Goal: Task Accomplishment & Management: Use online tool/utility

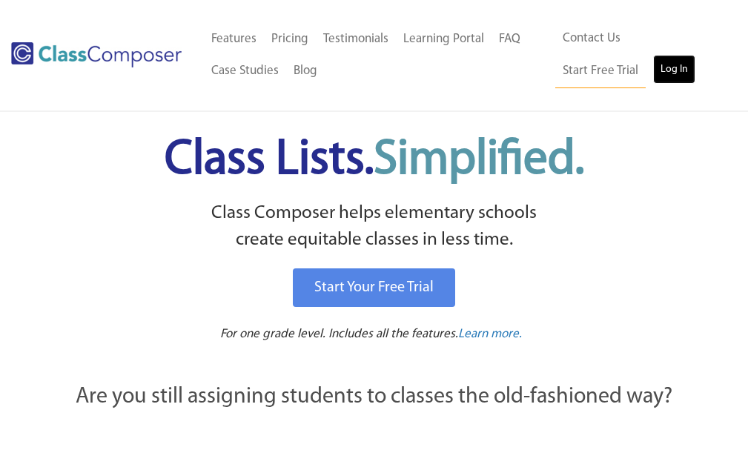
click at [653, 76] on link "Log In" at bounding box center [674, 70] width 42 height 30
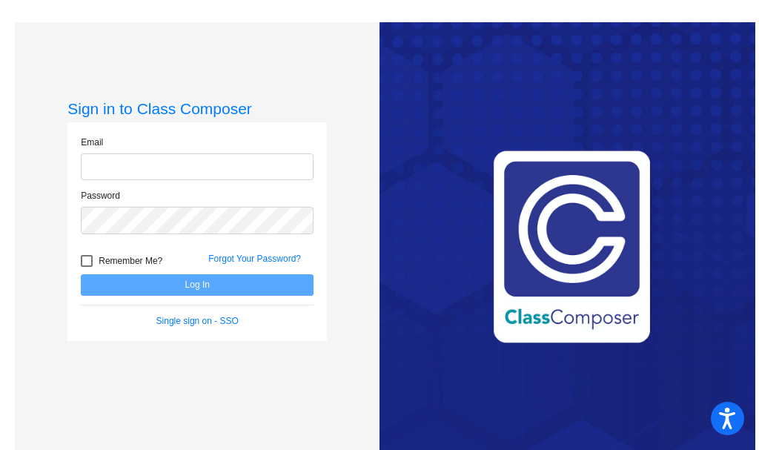
type input "[EMAIL_ADDRESS][DOMAIN_NAME]"
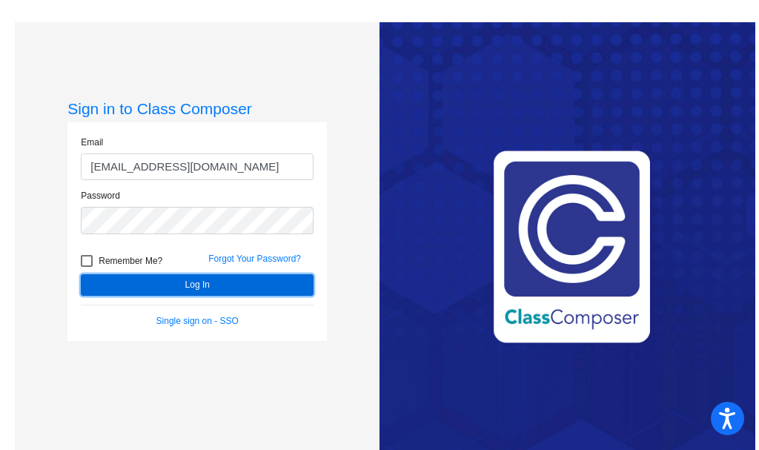
click at [197, 282] on button "Log In" at bounding box center [197, 284] width 233 height 21
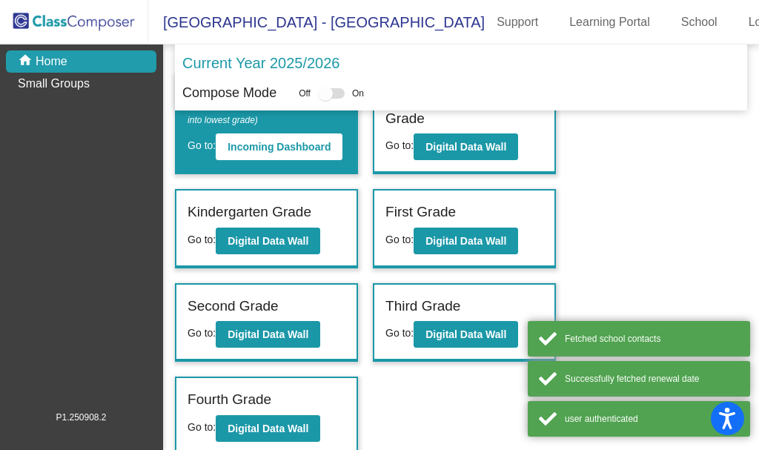
scroll to position [67, 0]
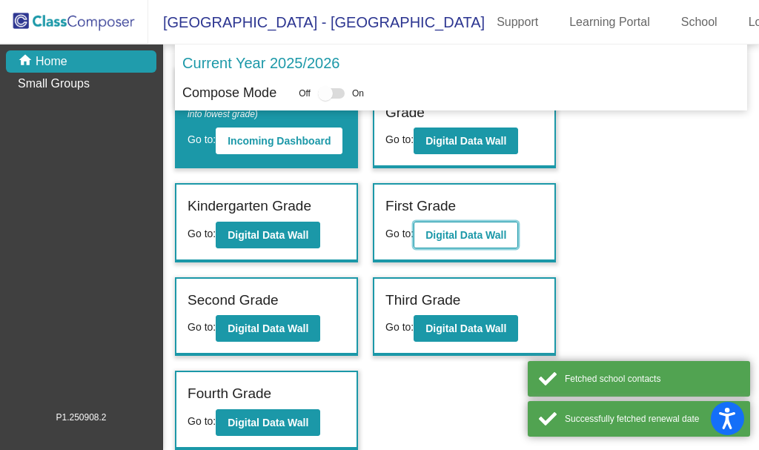
click at [466, 234] on b "Digital Data Wall" at bounding box center [465, 235] width 81 height 12
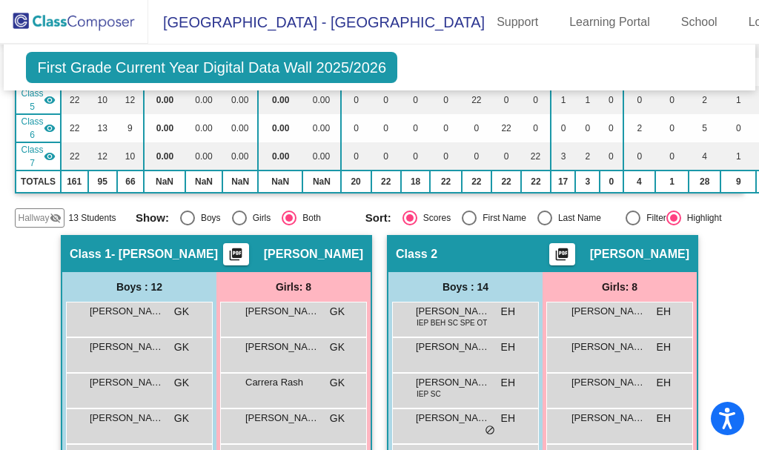
scroll to position [371, 0]
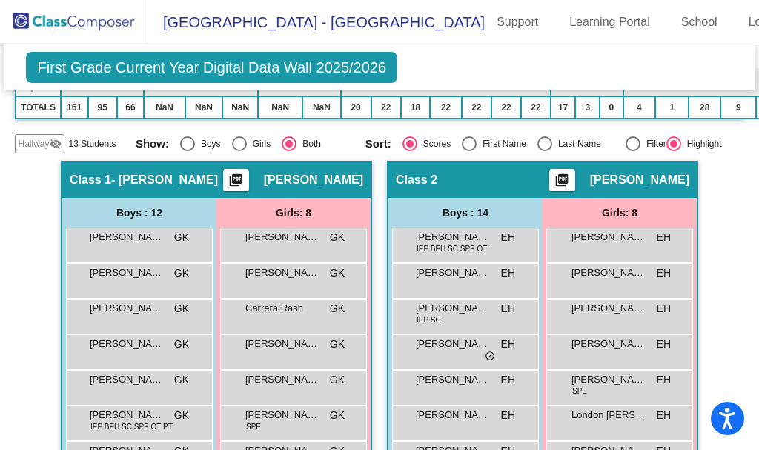
click at [234, 181] on mat-icon "picture_as_pdf" at bounding box center [236, 183] width 18 height 21
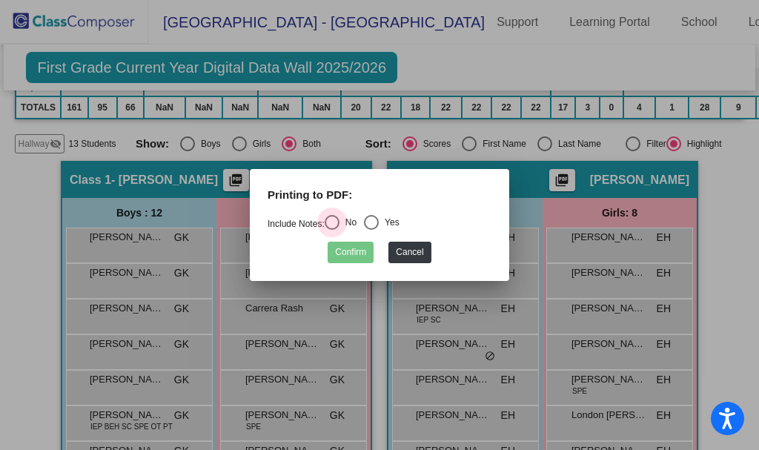
click at [339, 222] on div "Select an option" at bounding box center [332, 222] width 15 height 15
click at [332, 230] on input "No" at bounding box center [331, 230] width 1 height 1
radio input "true"
click at [357, 252] on button "Confirm" at bounding box center [351, 252] width 46 height 21
